Goal: Task Accomplishment & Management: Manage account settings

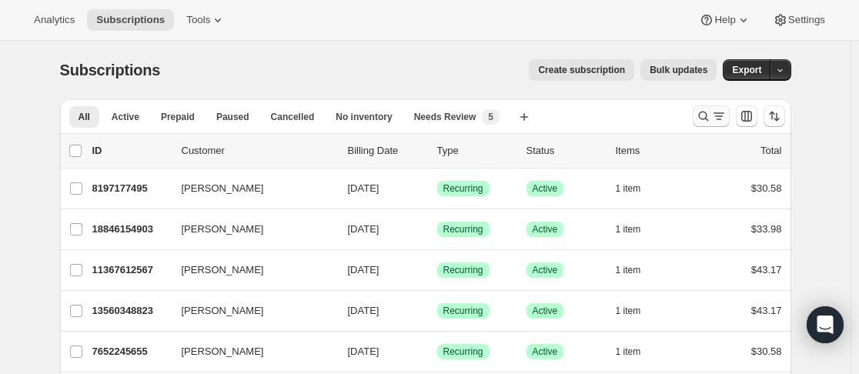
click at [705, 114] on icon "Search and filter results" at bounding box center [703, 116] width 15 height 15
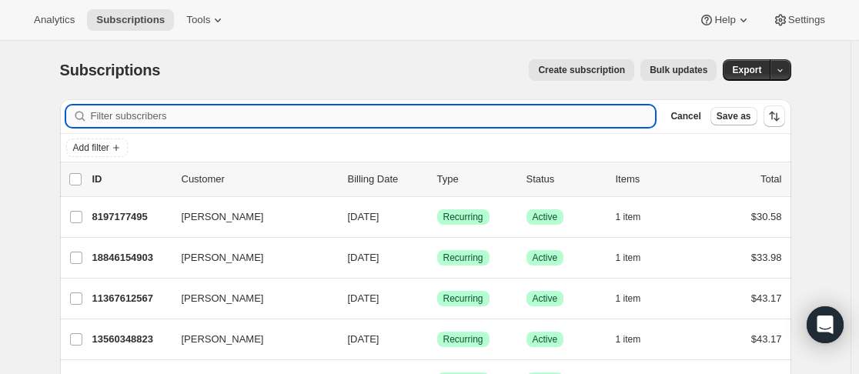
click at [398, 121] on input "Filter subscribers" at bounding box center [373, 117] width 565 height 22
paste input "[PERSON_NAME][EMAIL_ADDRESS][DOMAIN_NAME]"
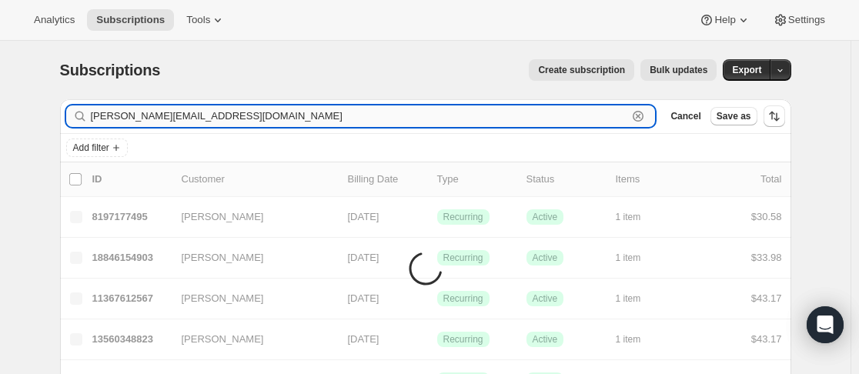
type input "[PERSON_NAME][EMAIL_ADDRESS][DOMAIN_NAME]"
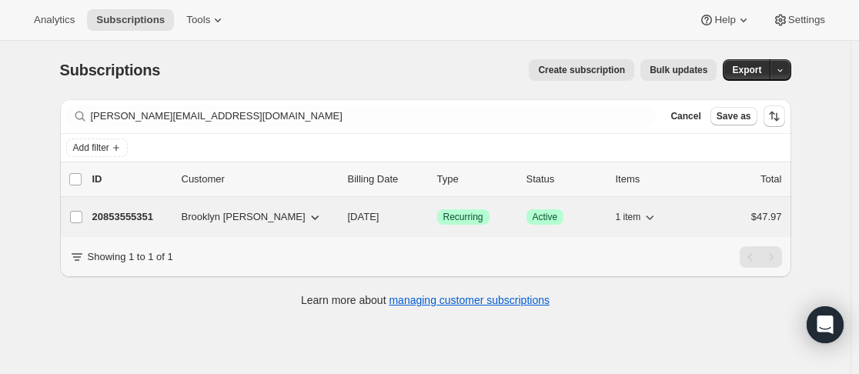
click at [145, 217] on p "20853555351" at bounding box center [130, 216] width 77 height 15
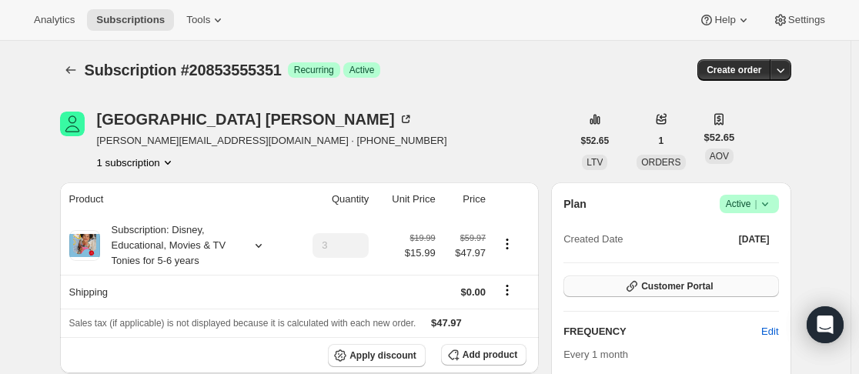
click at [658, 287] on span "Customer Portal" at bounding box center [677, 286] width 72 height 12
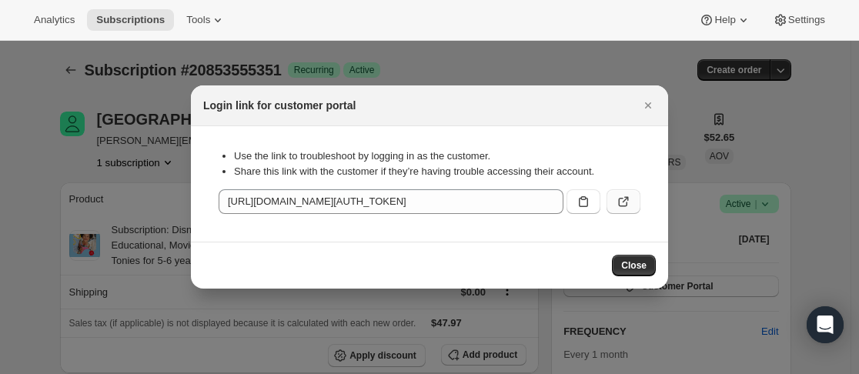
click at [628, 206] on icon ":rcc:" at bounding box center [623, 201] width 15 height 15
